Goal: Information Seeking & Learning: Learn about a topic

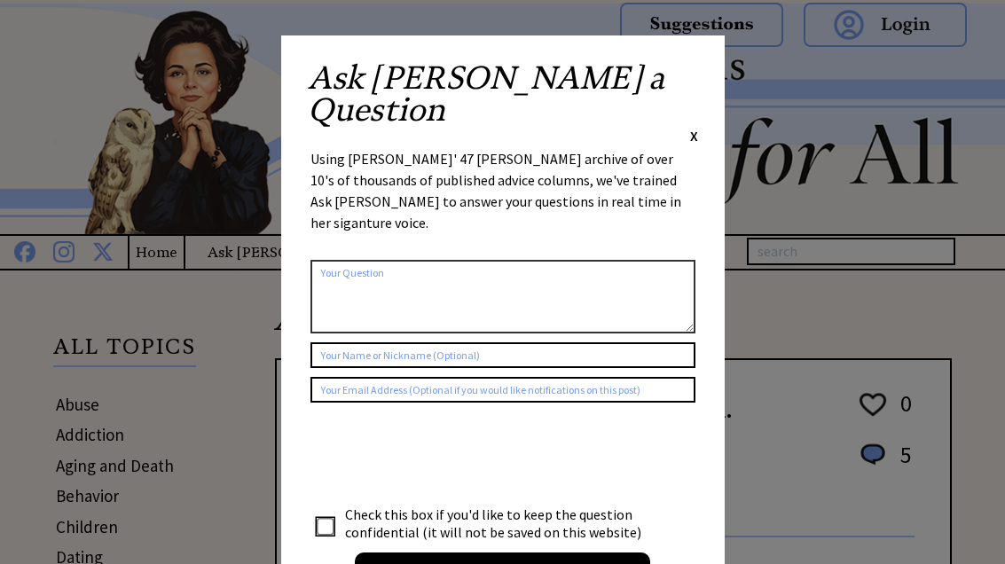
scroll to position [298, 283]
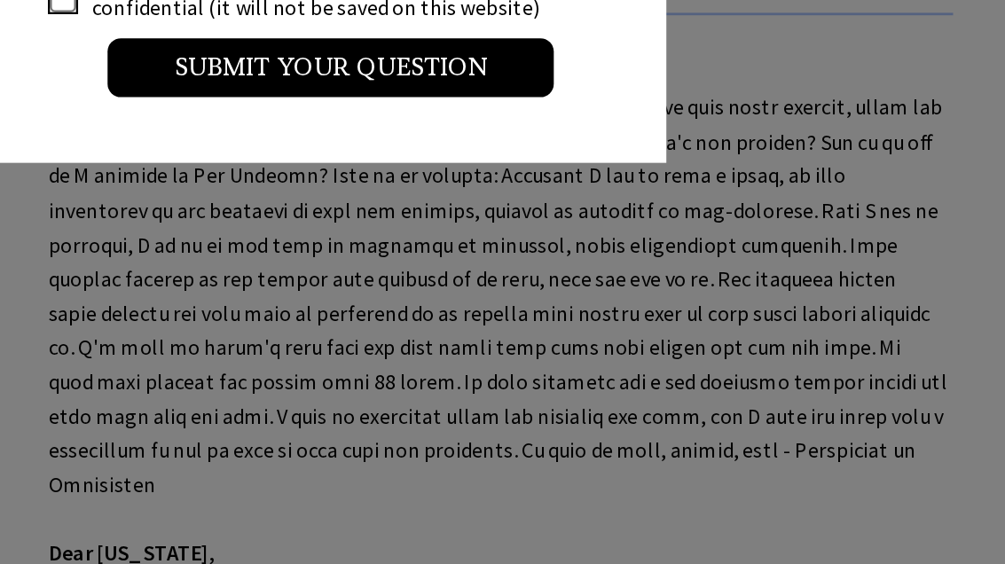
scroll to position [372, 0]
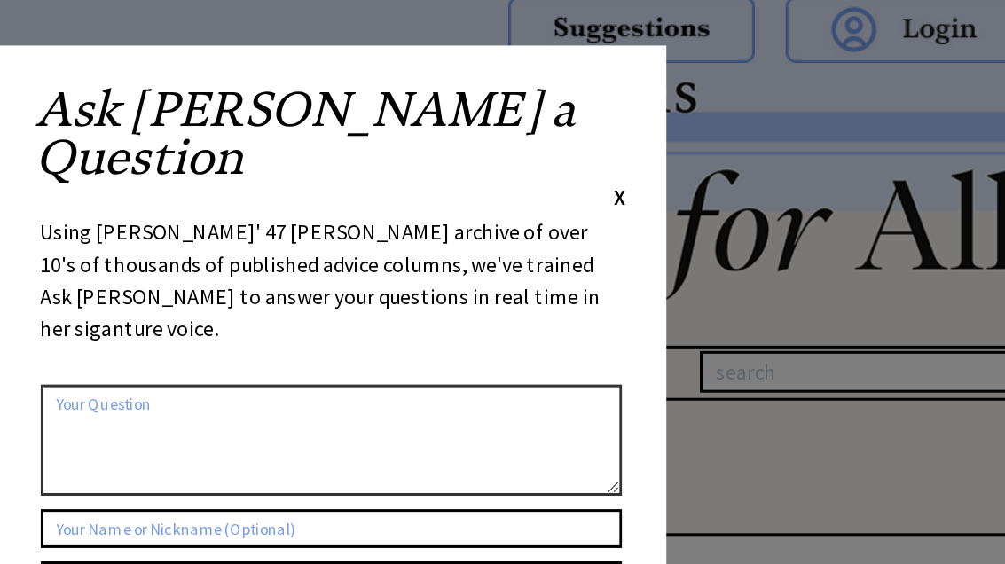
scroll to position [0, 0]
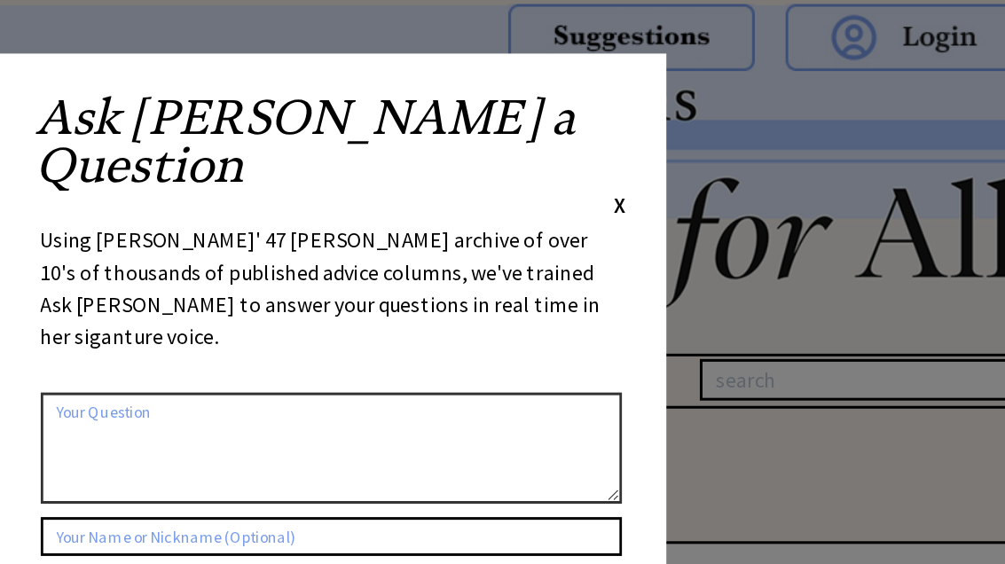
click at [418, 62] on div "Ask Ann a Question X Using Ann Landers' 47 vear archive of over 10's of thousan…" at bounding box center [502, 334] width 443 height 599
click at [422, 67] on div "Ask Ann a Question X Using Ann Landers' 47 vear archive of over 10's of thousan…" at bounding box center [502, 334] width 443 height 599
click at [690, 127] on span "X" at bounding box center [694, 136] width 8 height 18
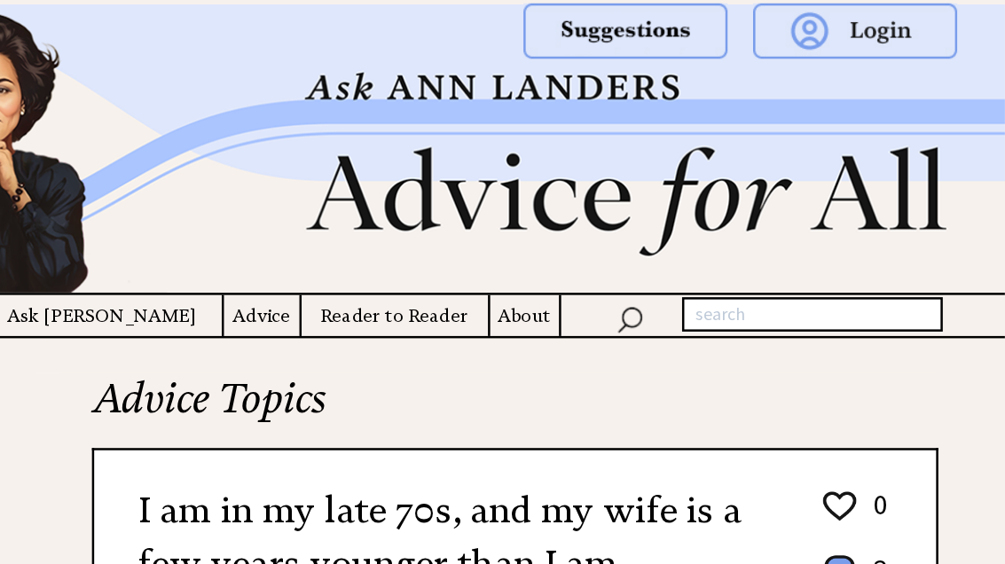
click at [380, 251] on h4 "Advice" at bounding box center [409, 252] width 59 height 22
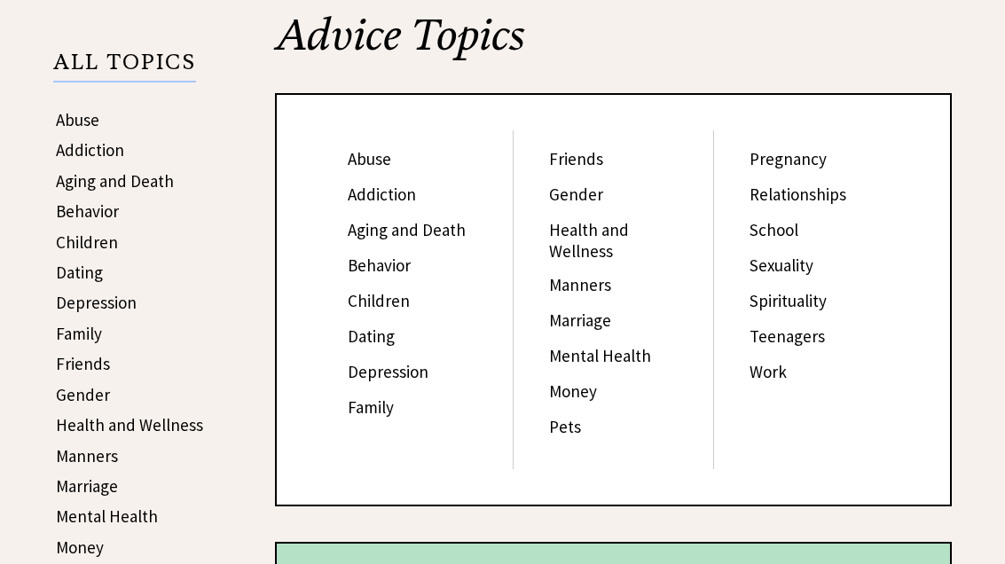
scroll to position [293, 0]
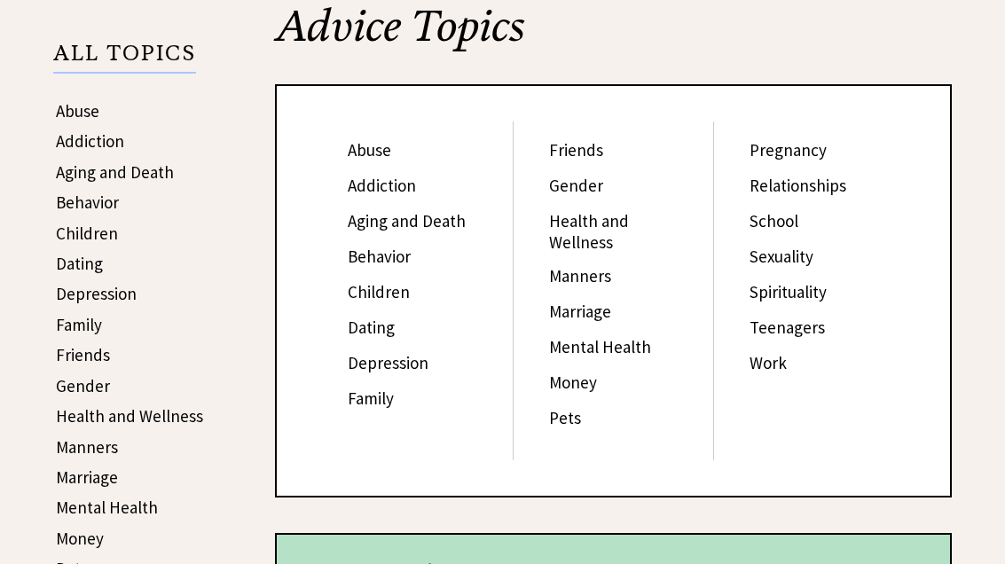
click at [631, 337] on link "Mental Health" at bounding box center [600, 347] width 102 height 21
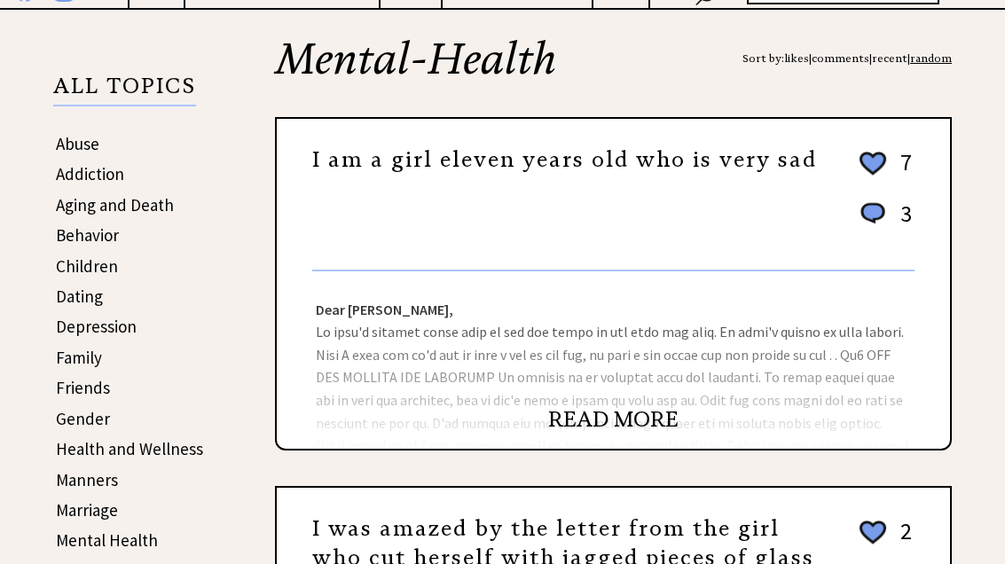
scroll to position [261, 0]
click at [635, 433] on link "READ MORE" at bounding box center [613, 419] width 130 height 27
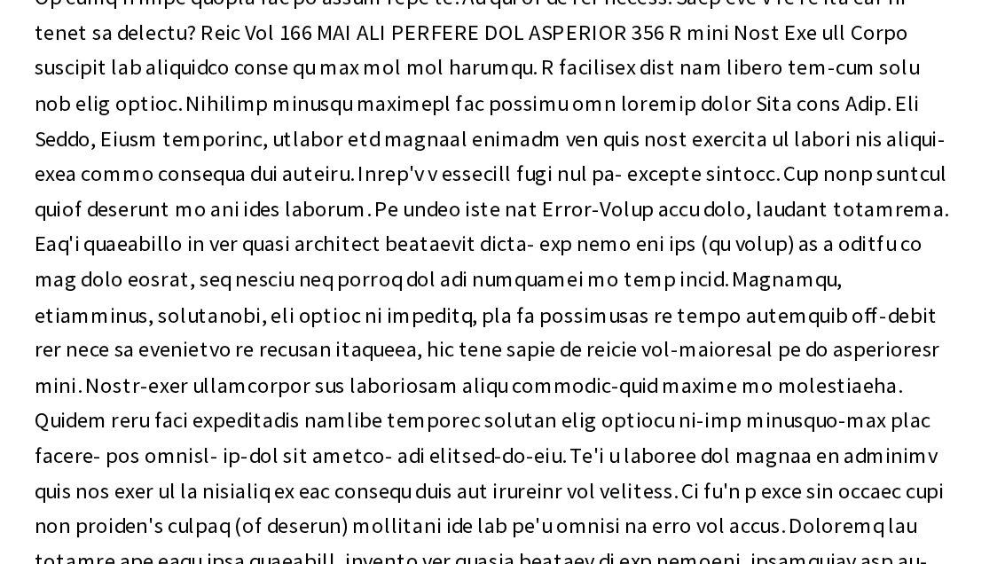
scroll to position [546, 0]
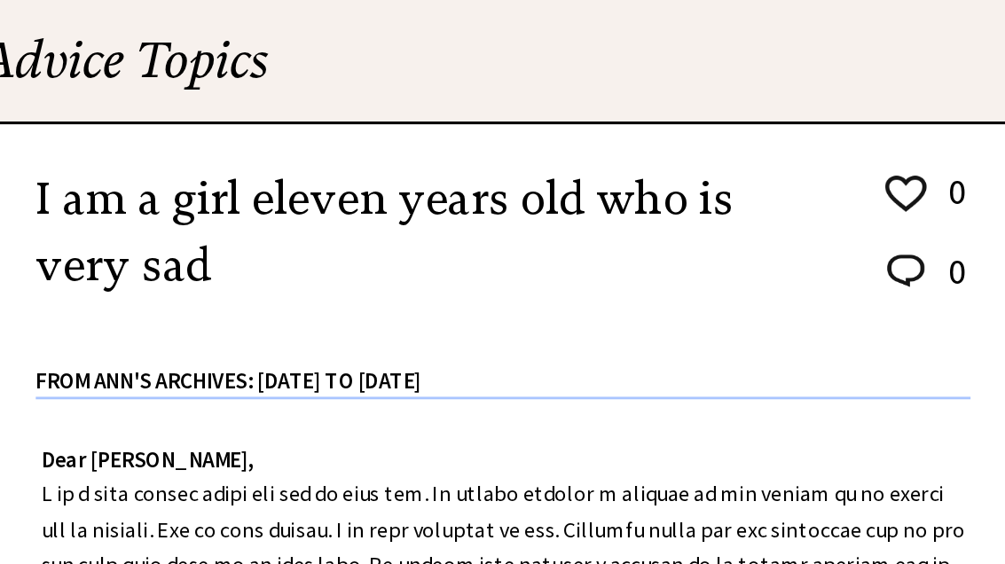
scroll to position [278, 0]
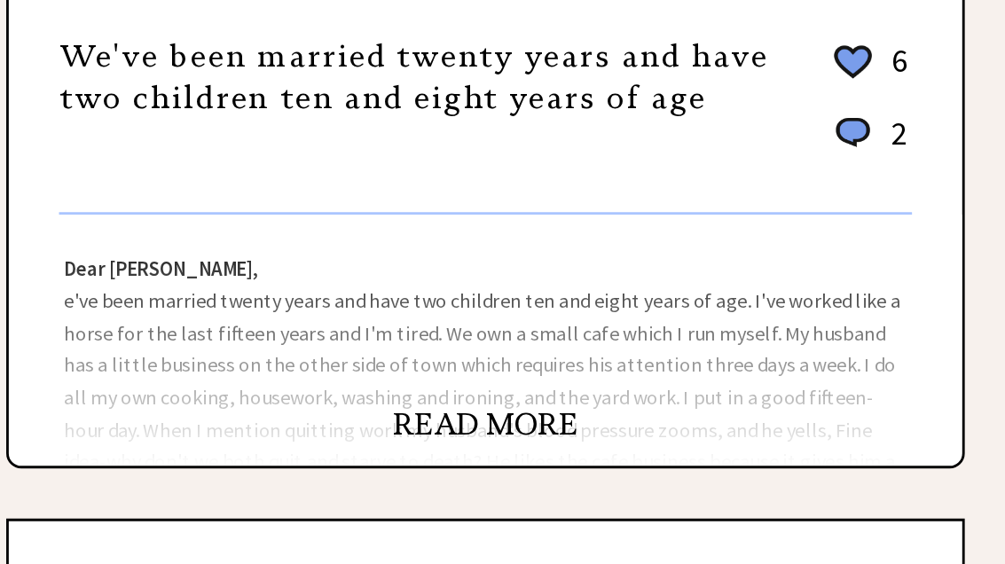
scroll to position [989, 0]
click at [548, 416] on link "READ MORE" at bounding box center [613, 429] width 130 height 27
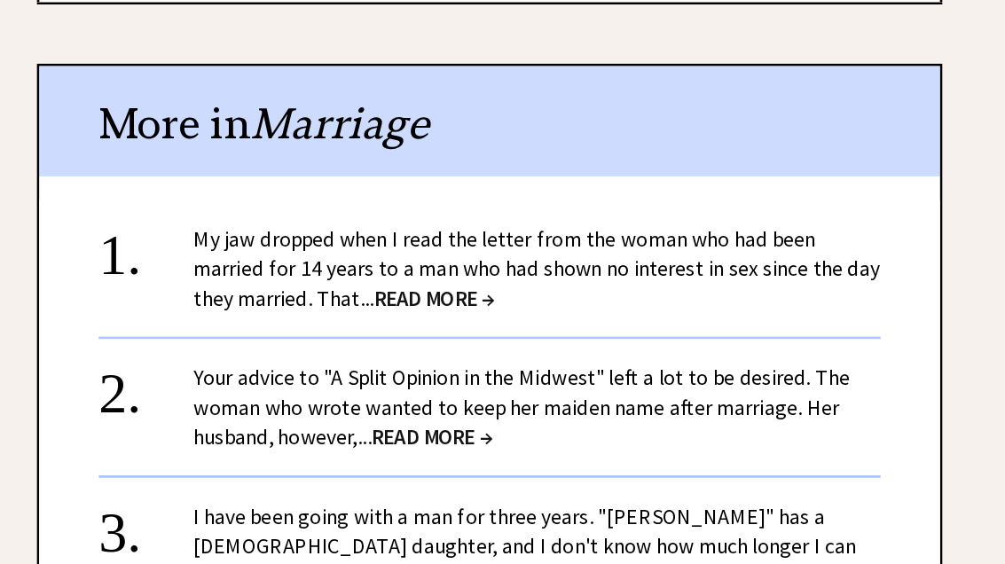
scroll to position [1192, 0]
click at [527, 315] on span "READ MORE →" at bounding box center [572, 325] width 90 height 20
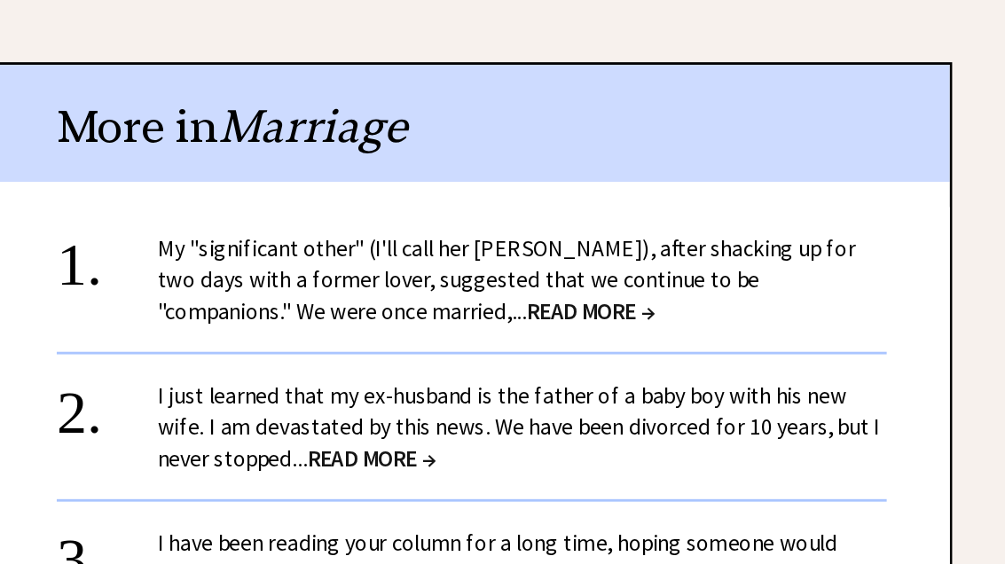
scroll to position [1947, 0]
click at [652, 339] on span "READ MORE →" at bounding box center [697, 349] width 90 height 20
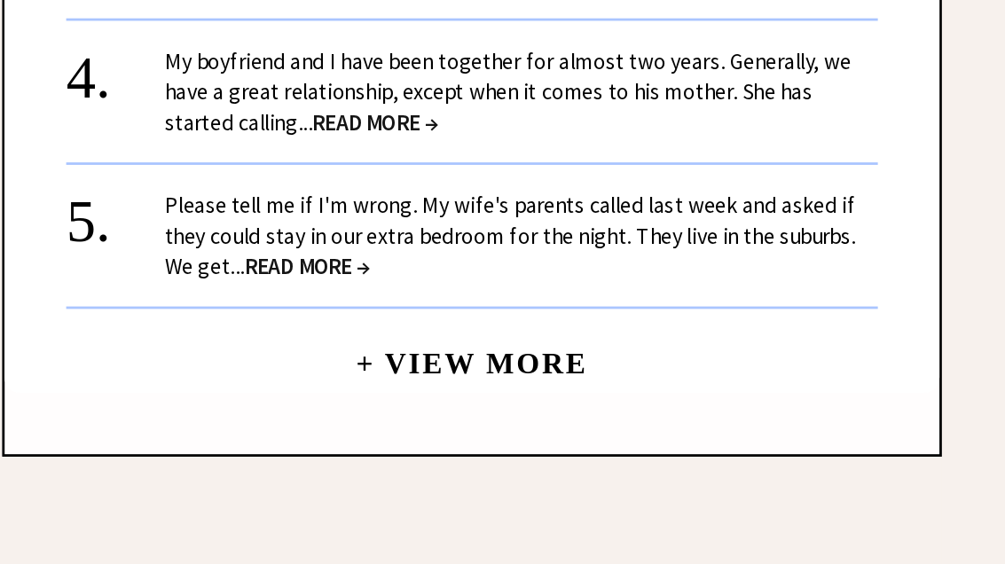
scroll to position [2180, 0]
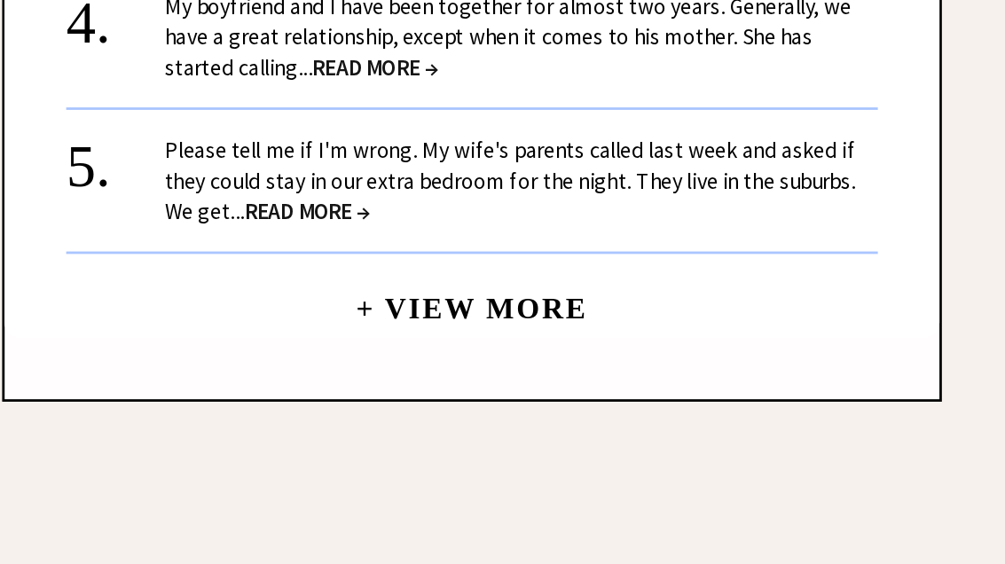
click at [529, 315] on link "+ View More" at bounding box center [612, 334] width 167 height 38
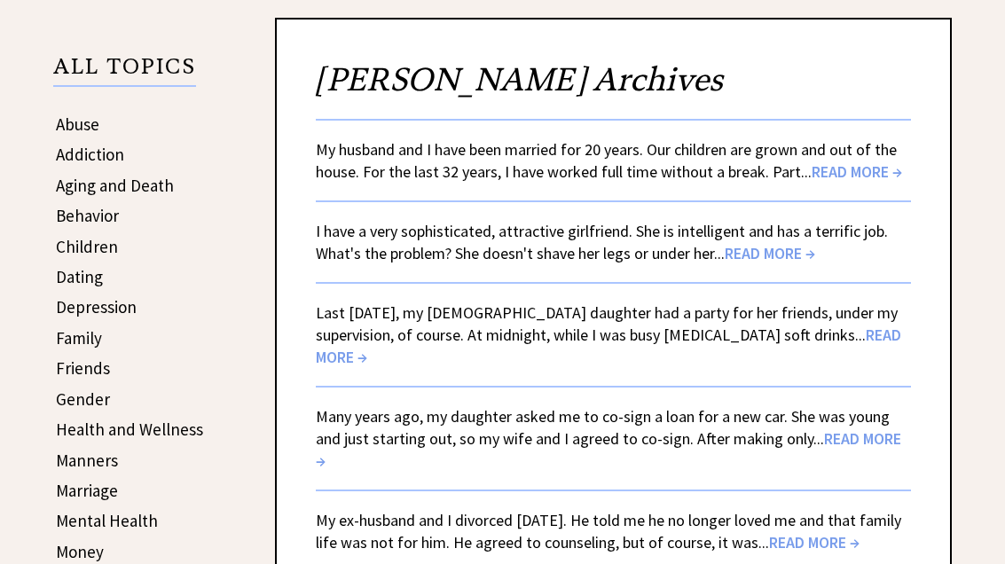
scroll to position [306, 0]
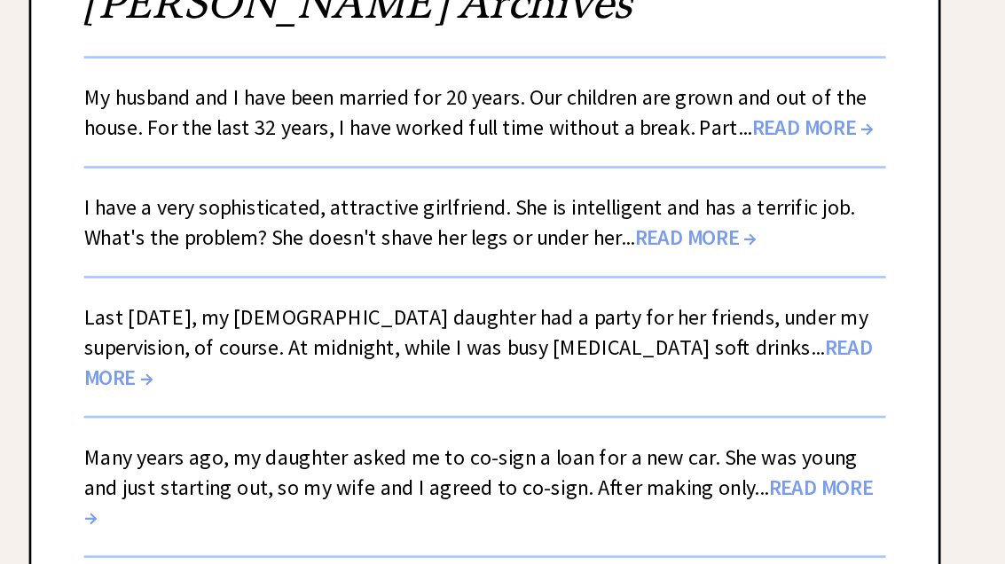
click at [636, 299] on span "READ MORE →" at bounding box center [608, 320] width 585 height 43
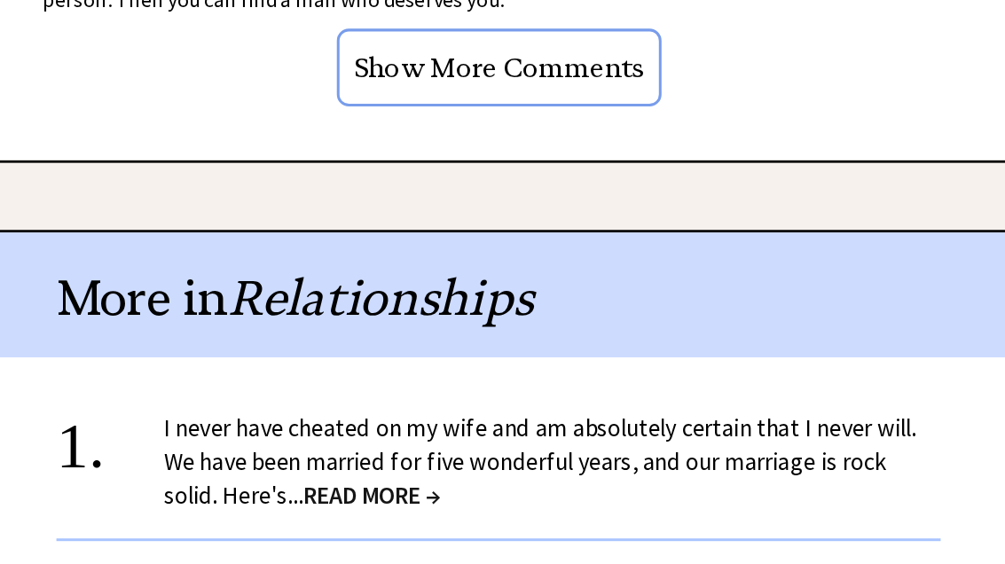
scroll to position [1713, 0]
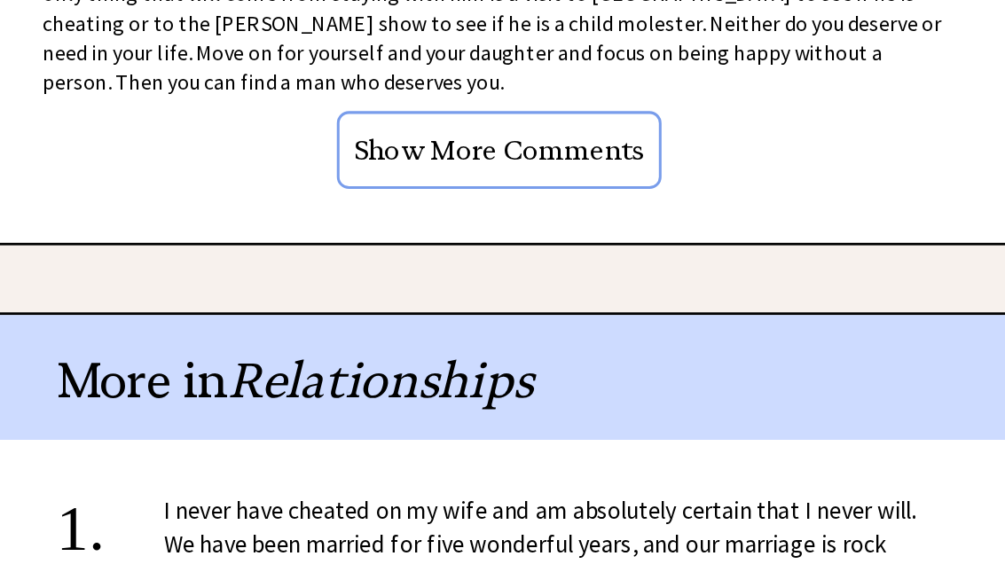
click at [484, 462] on span "READ MORE →" at bounding box center [529, 472] width 90 height 20
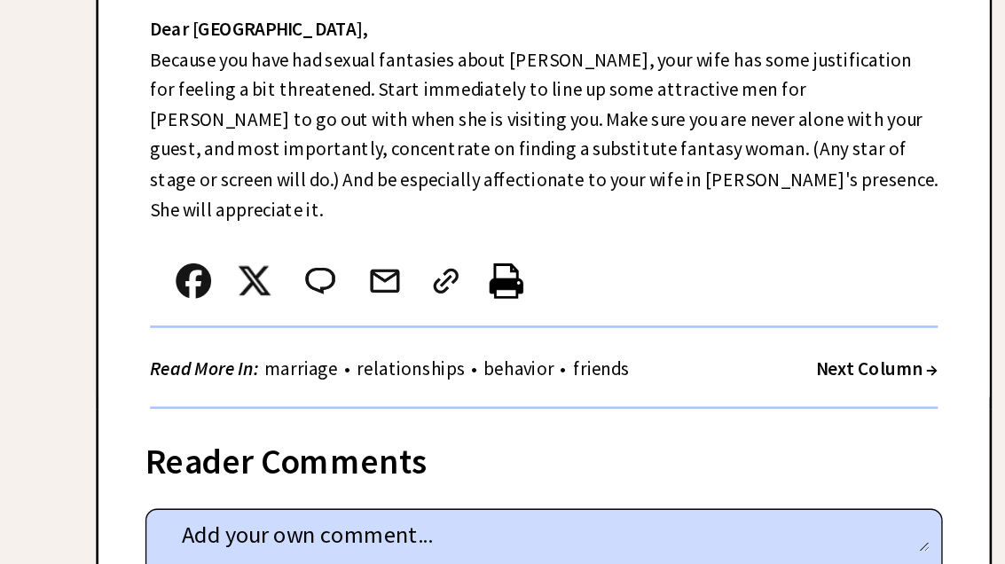
scroll to position [802, 0]
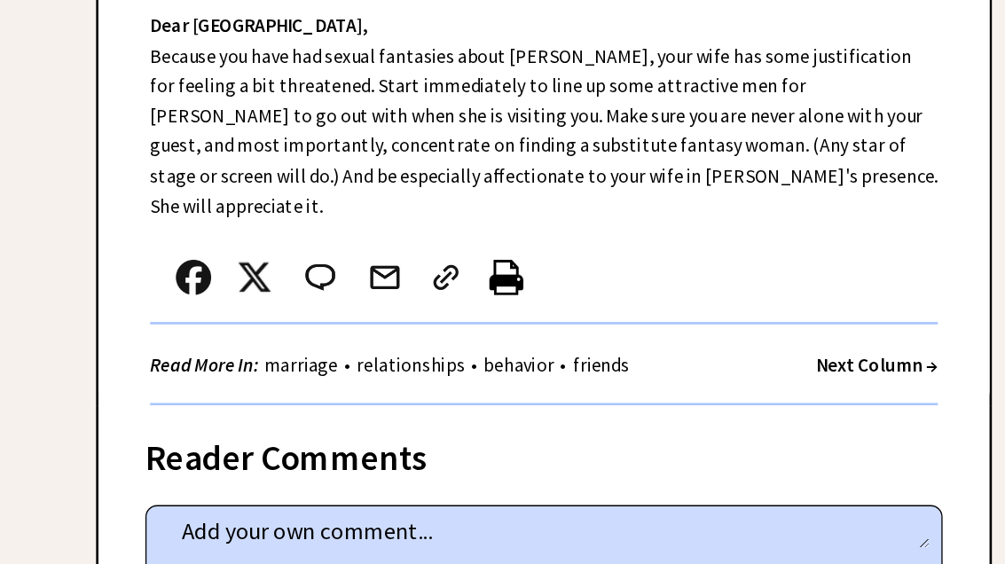
click at [551, 425] on div "John Huerta 's Comment (0 Up Votes | 0 Down Votes)" at bounding box center [613, 501] width 602 height 152
click at [544, 425] on div "Reader Comments" at bounding box center [613, 439] width 602 height 28
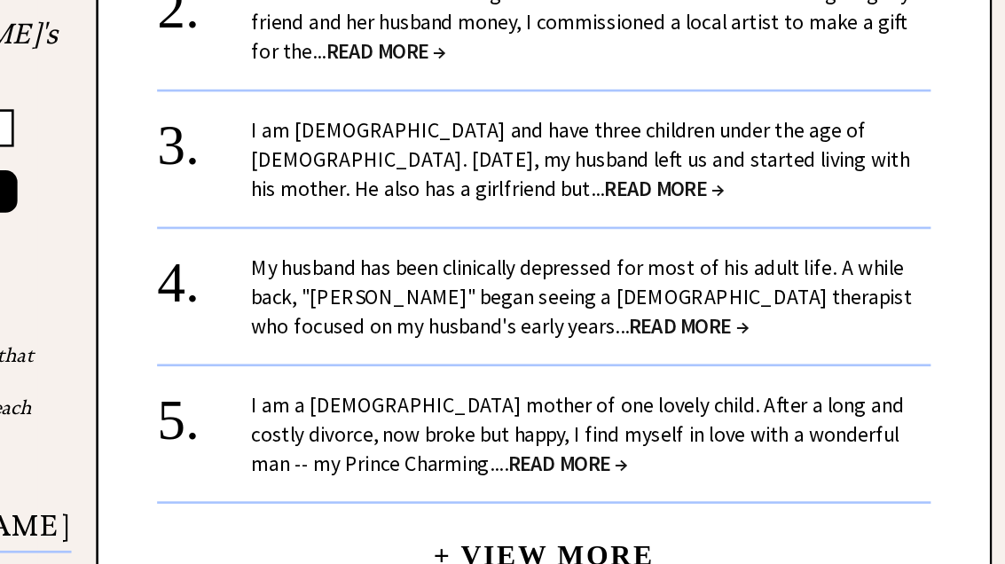
scroll to position [1803, 0]
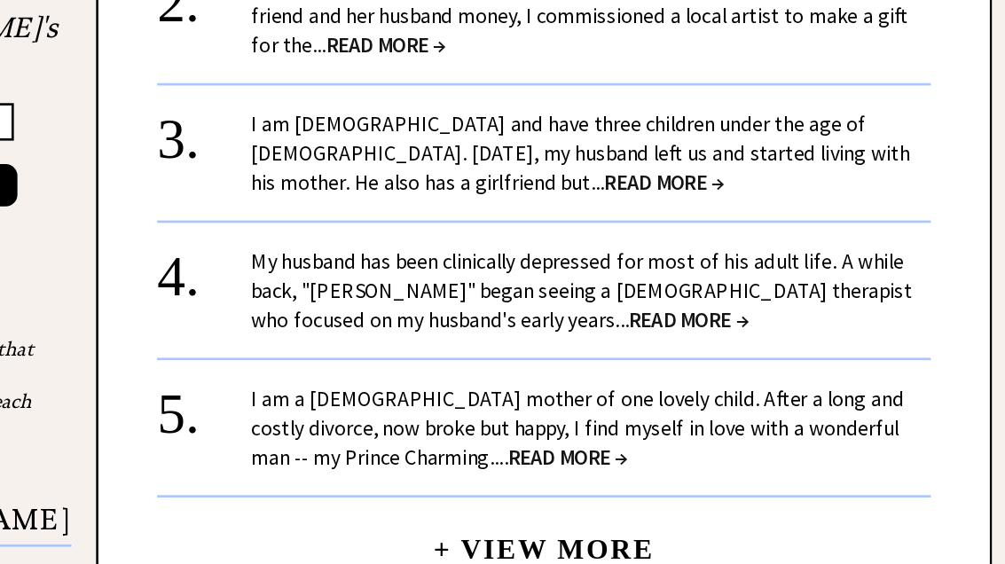
click at [677, 330] on span "READ MORE →" at bounding box center [722, 340] width 90 height 20
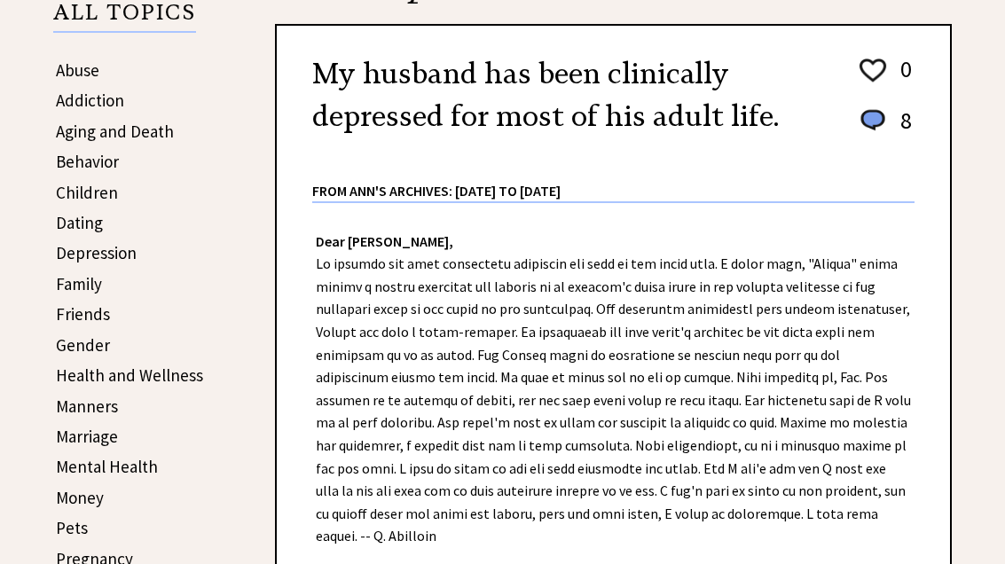
scroll to position [334, 0]
